Goal: Find specific page/section

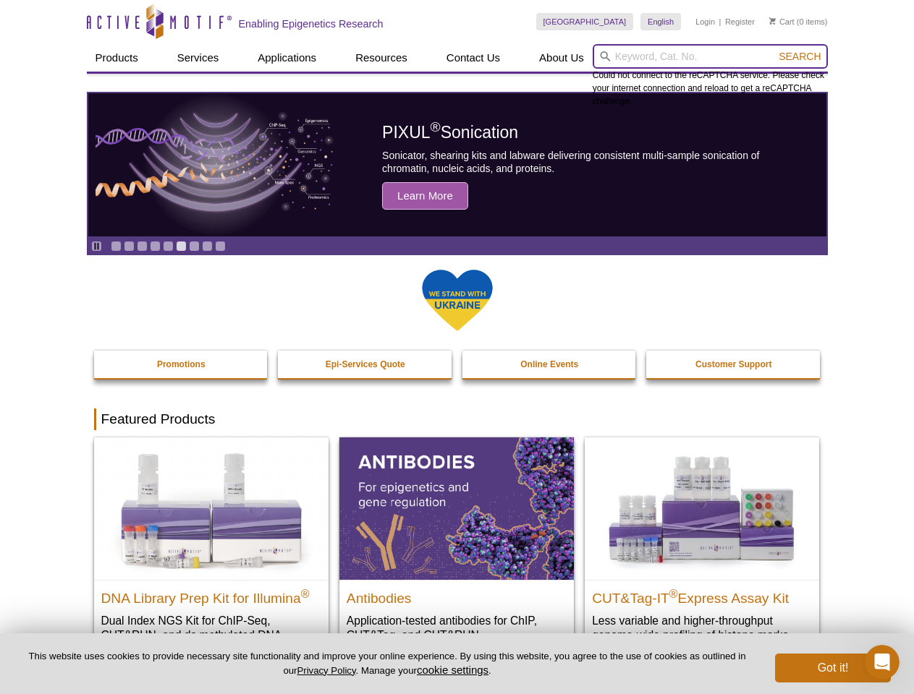
click at [710, 56] on input "search" at bounding box center [709, 56] width 235 height 25
click at [799, 56] on span "Search" at bounding box center [799, 57] width 42 height 12
click at [96, 246] on icon "Pause" at bounding box center [96, 246] width 9 height 9
click at [116, 246] on link "Go to slide 1" at bounding box center [116, 246] width 11 height 11
click at [129, 246] on link "Go to slide 2" at bounding box center [129, 246] width 11 height 11
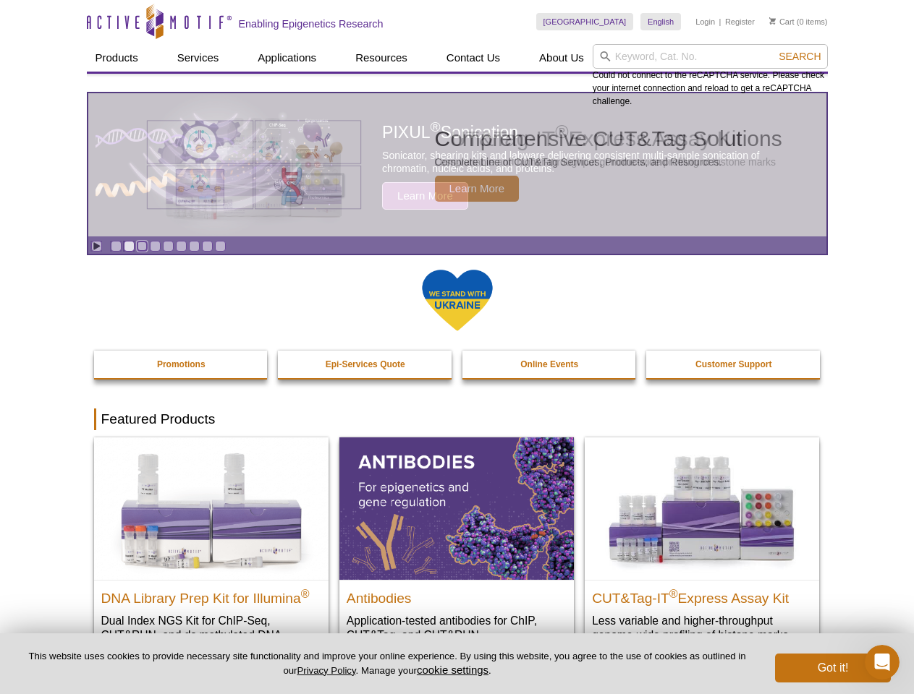
click at [142, 246] on link "Go to slide 3" at bounding box center [142, 246] width 11 height 11
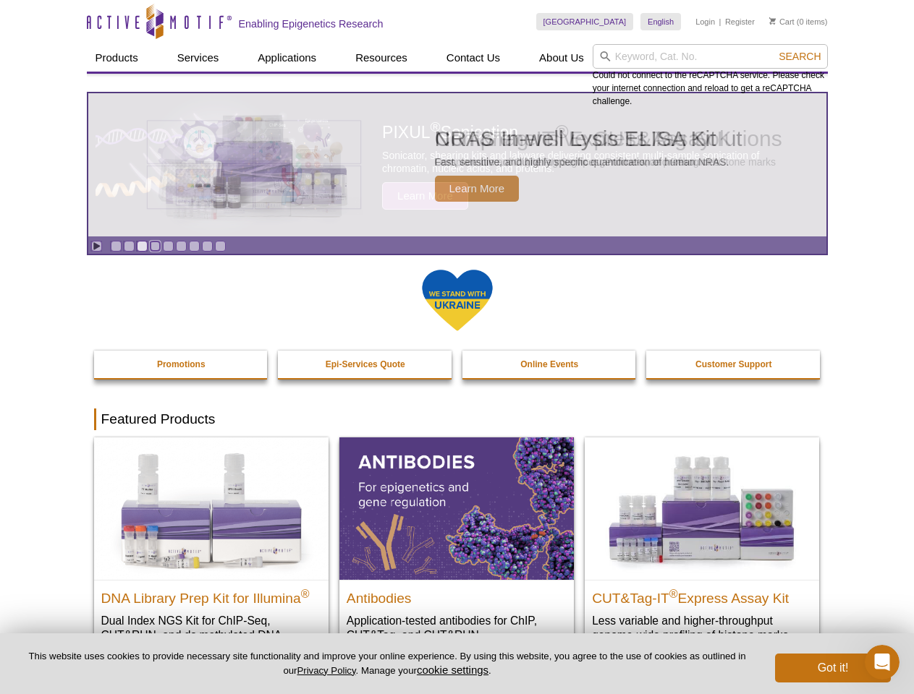
click at [155, 246] on link "Go to slide 4" at bounding box center [155, 246] width 11 height 11
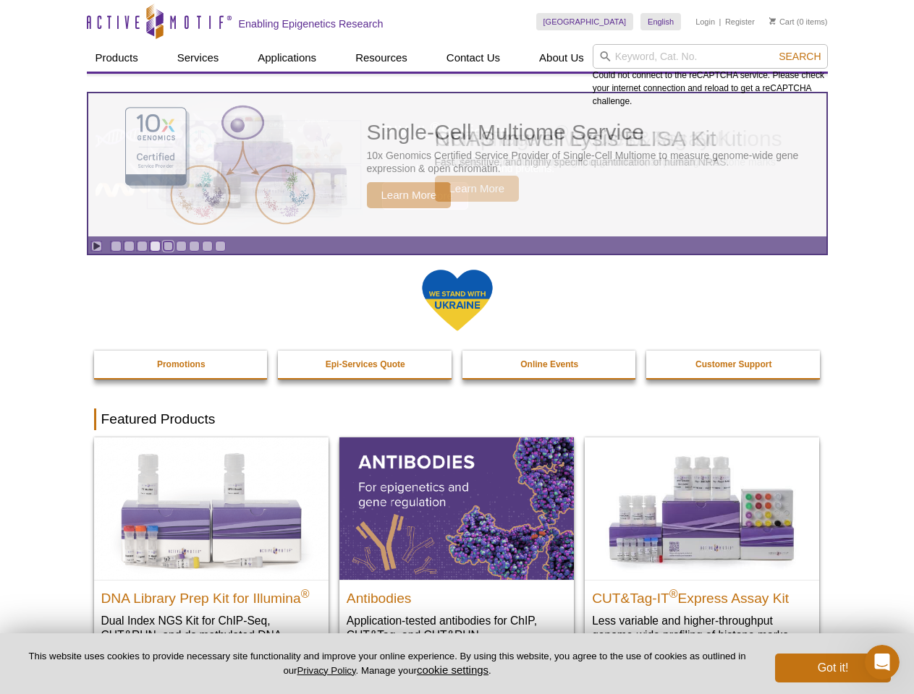
click at [168, 246] on link "Go to slide 5" at bounding box center [168, 246] width 11 height 11
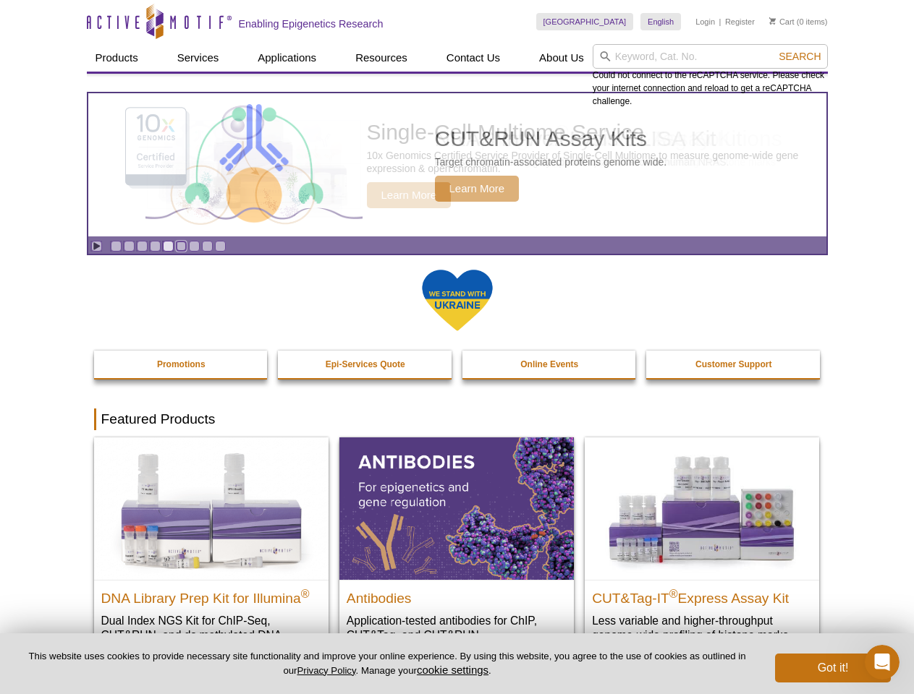
click at [181, 246] on link "Go to slide 6" at bounding box center [181, 246] width 11 height 11
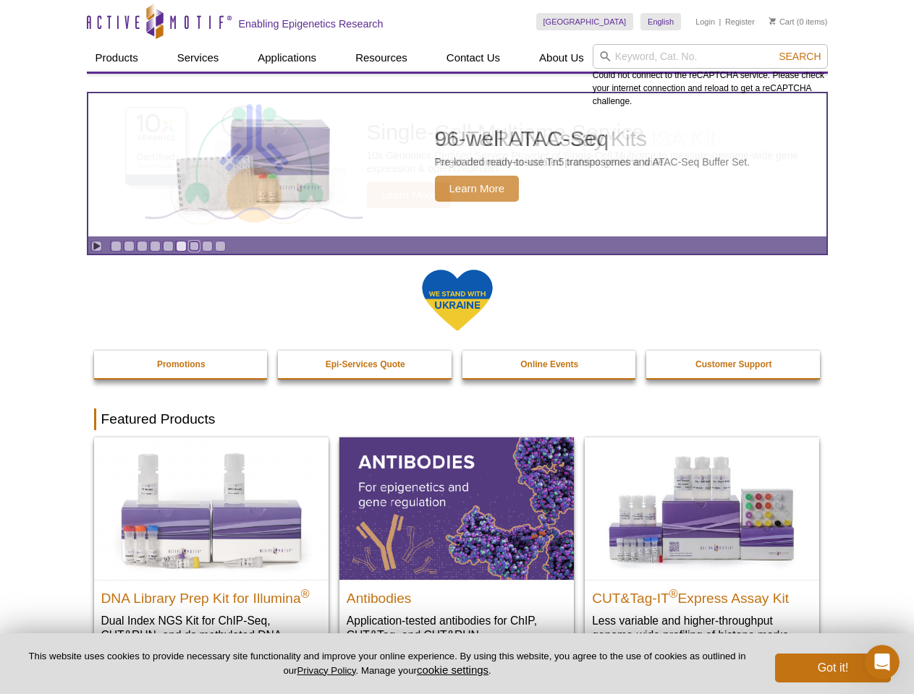
click at [194, 246] on link "Go to slide 7" at bounding box center [194, 246] width 11 height 11
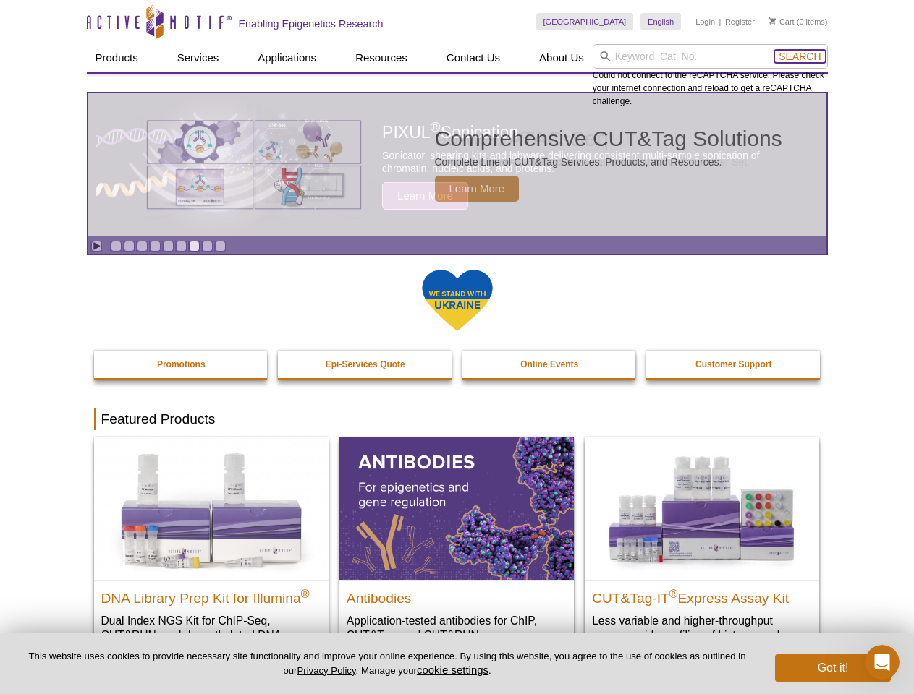
click at [799, 56] on span "Search" at bounding box center [799, 57] width 42 height 12
